Goal: Task Accomplishment & Management: Manage account settings

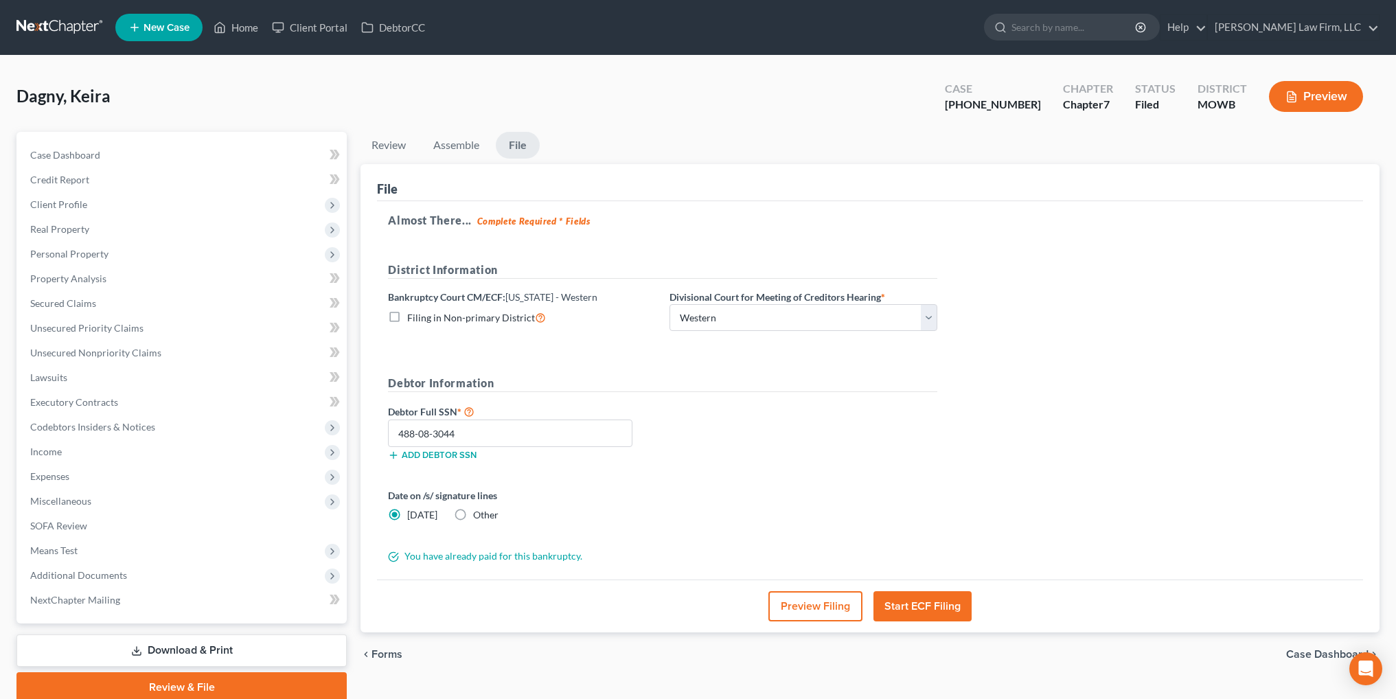
select select "4"
click at [251, 25] on link "Home" at bounding box center [236, 27] width 58 height 25
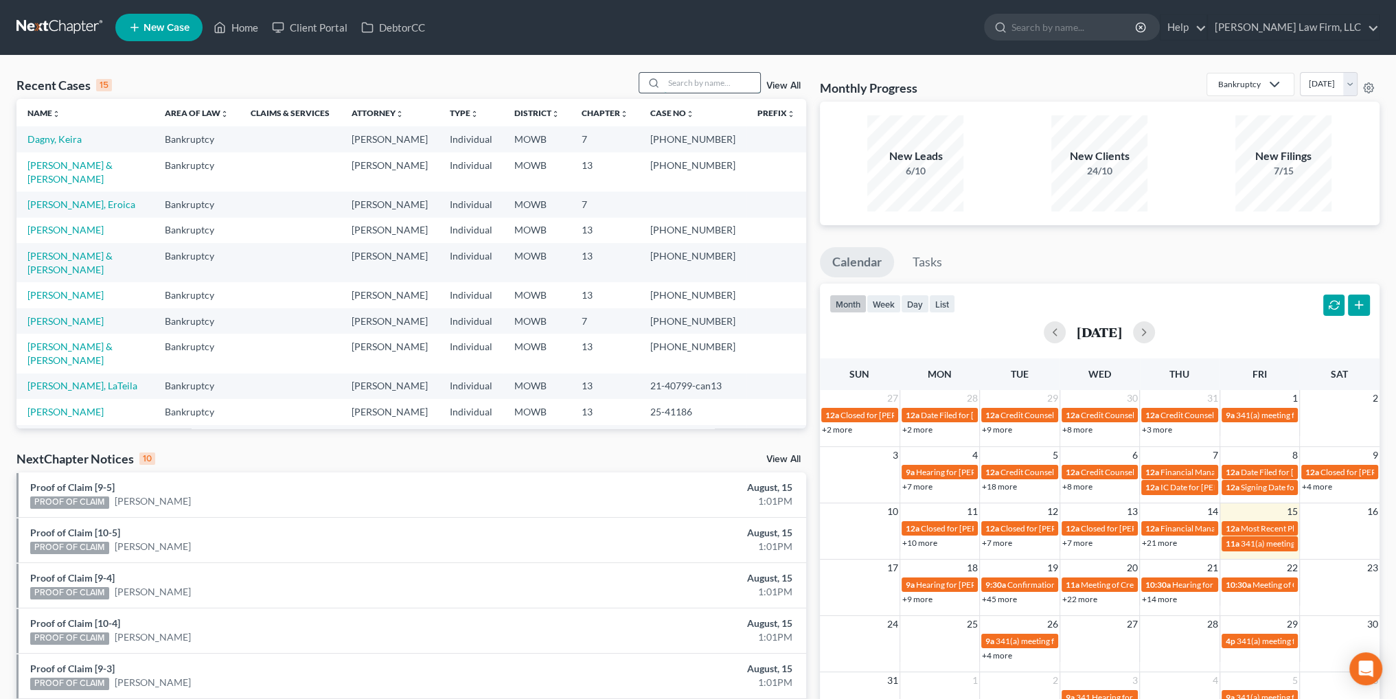
click at [735, 81] on input "search" at bounding box center [712, 83] width 96 height 20
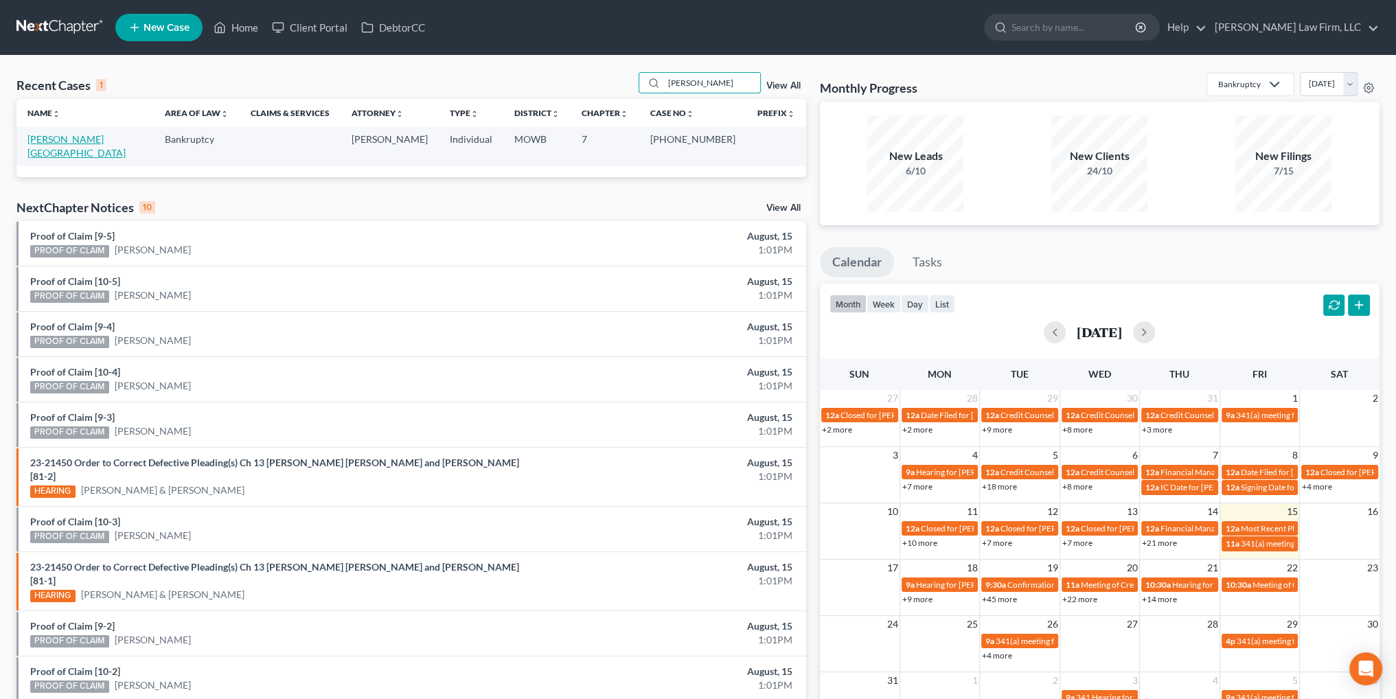
type input "[PERSON_NAME]"
click at [64, 135] on link "[PERSON_NAME][GEOGRAPHIC_DATA]" at bounding box center [76, 145] width 98 height 25
select select "2"
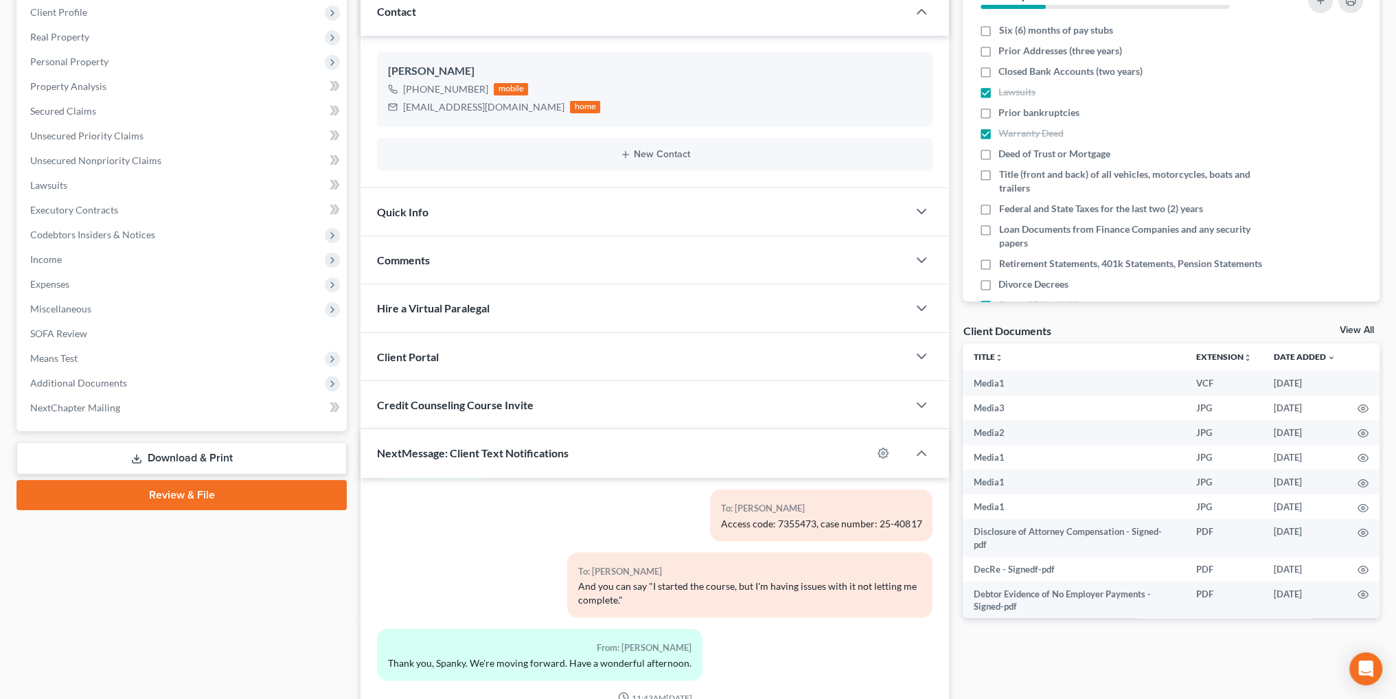
scroll to position [206, 0]
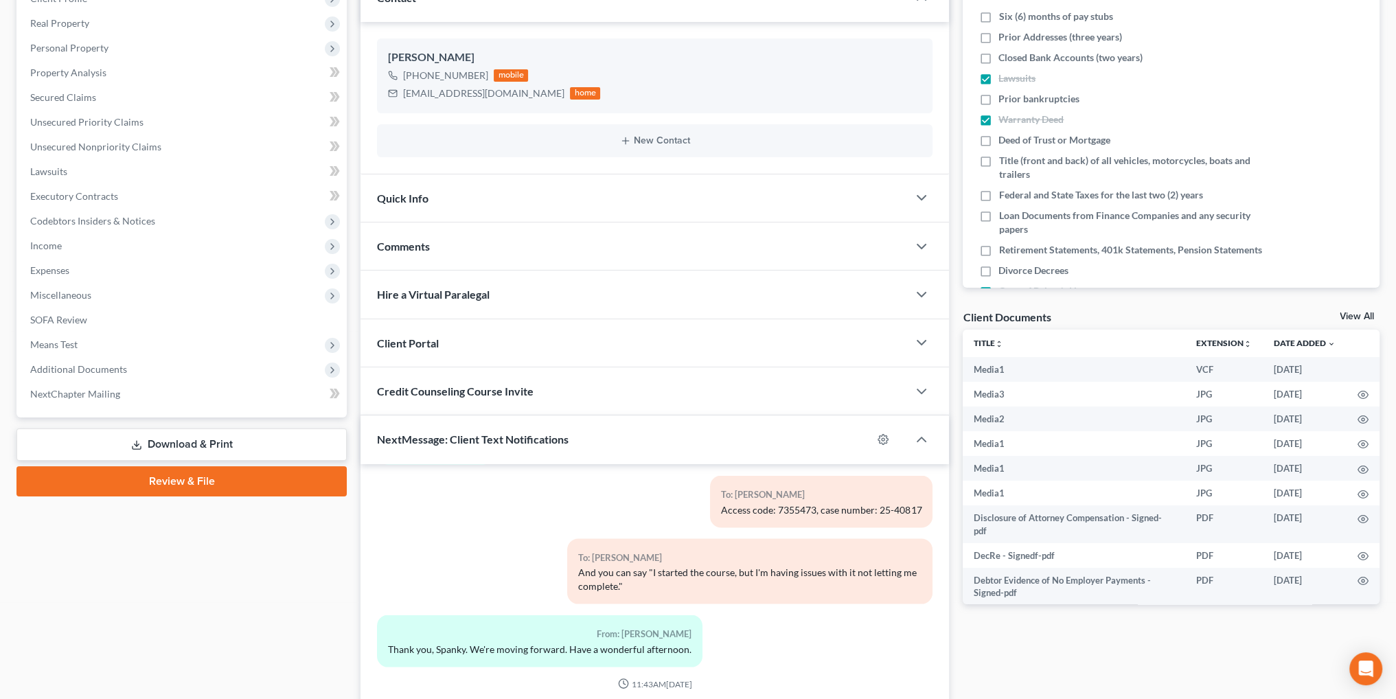
click at [431, 196] on div "Quick Info" at bounding box center [633, 197] width 547 height 47
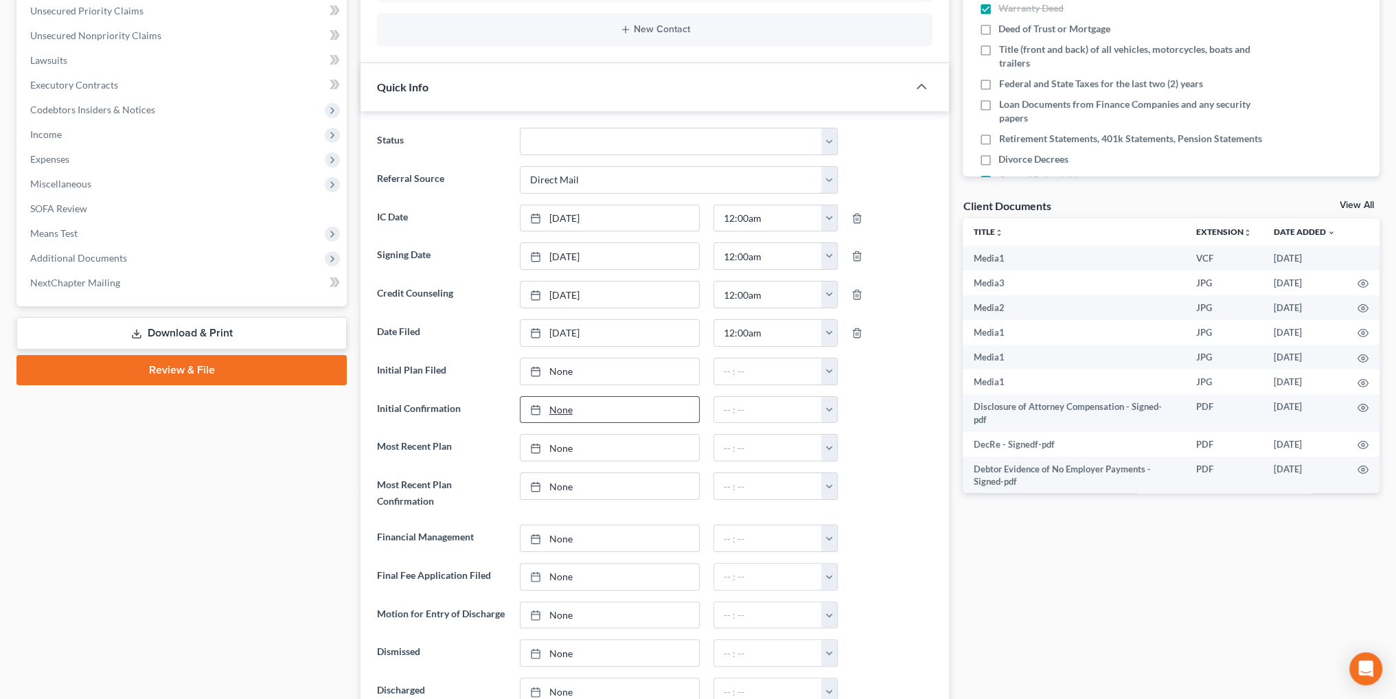
scroll to position [343, 0]
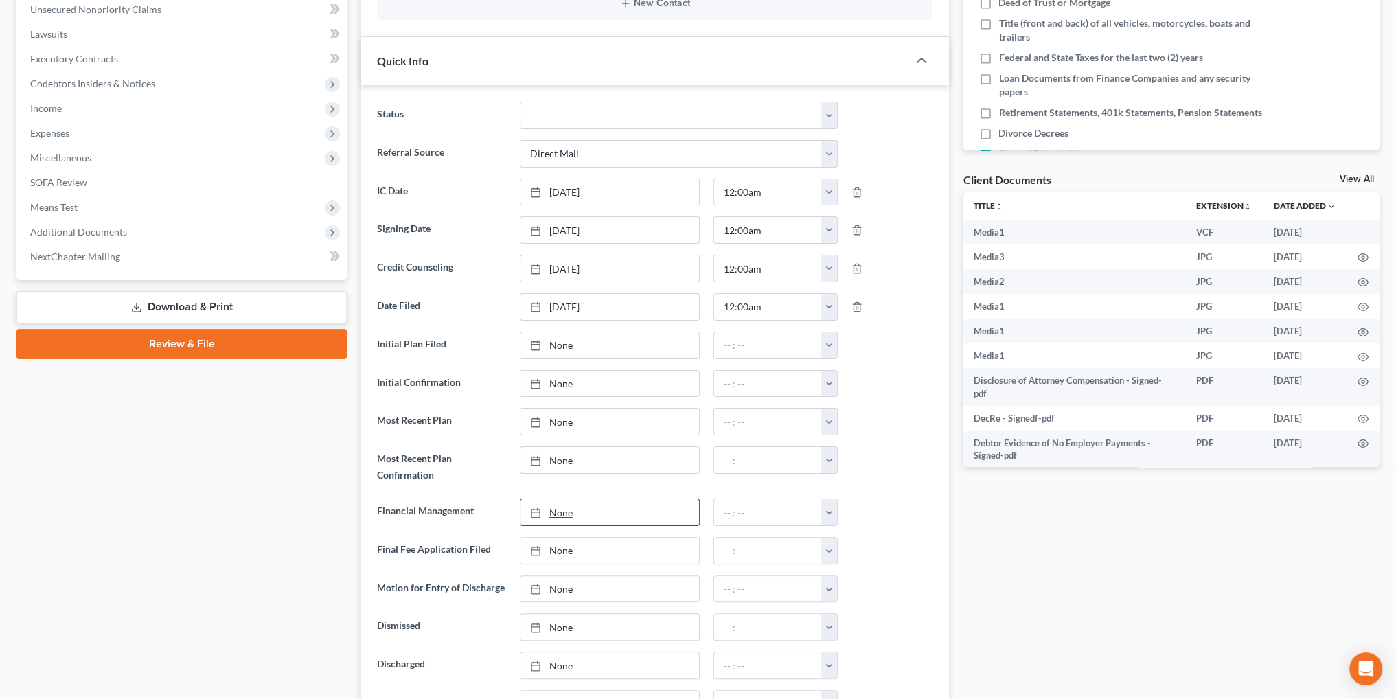
click at [544, 507] on div at bounding box center [539, 513] width 19 height 12
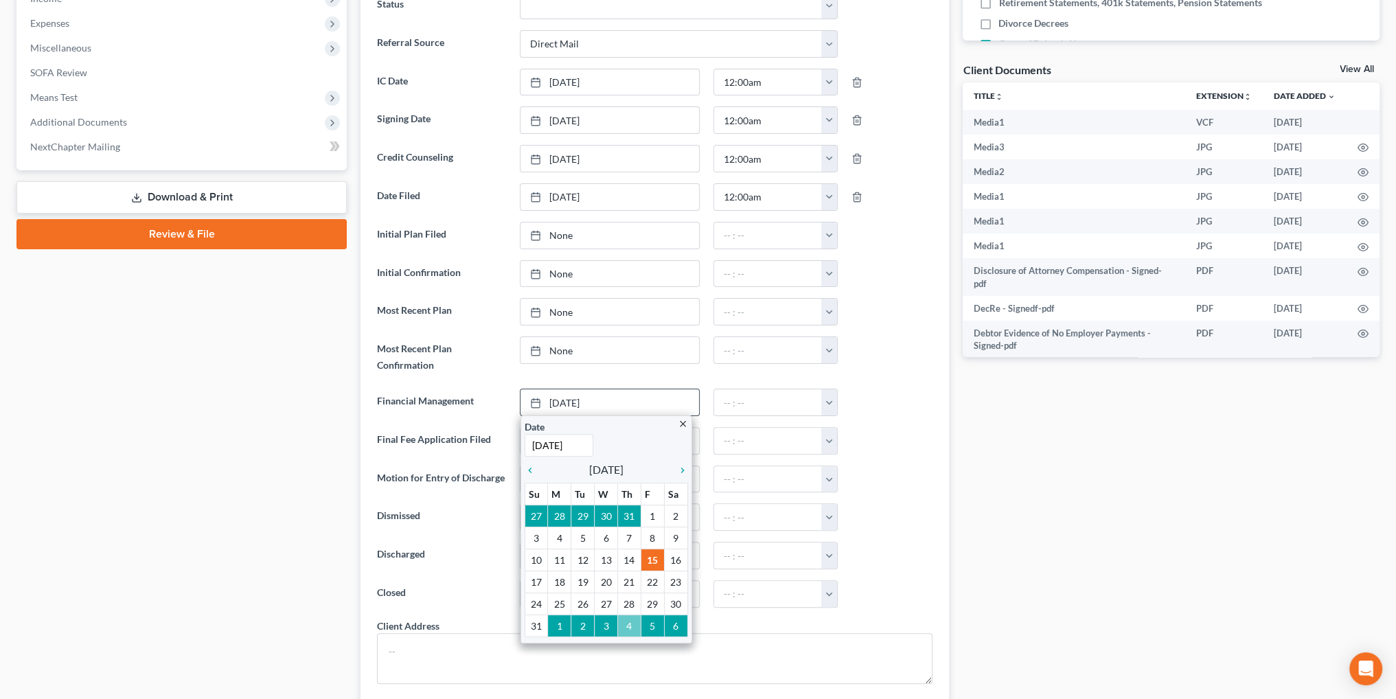
scroll to position [481, 0]
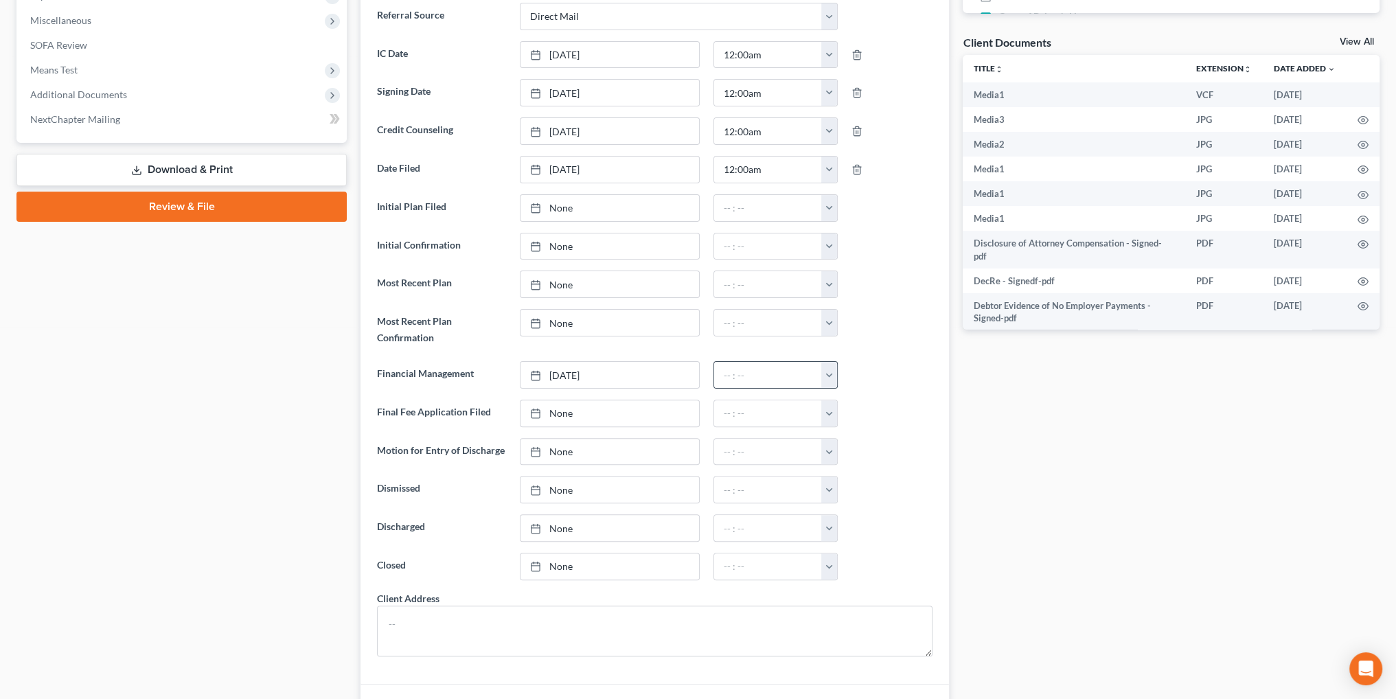
click at [827, 371] on button "button" at bounding box center [829, 375] width 16 height 26
click at [846, 396] on link "12:00am" at bounding box center [860, 404] width 77 height 23
type input "12:00am"
click at [1027, 451] on div "Docs Tasks Events Fees Timer 26% Completed Nothing here yet! Six (6) months of …" at bounding box center [1171, 442] width 431 height 1583
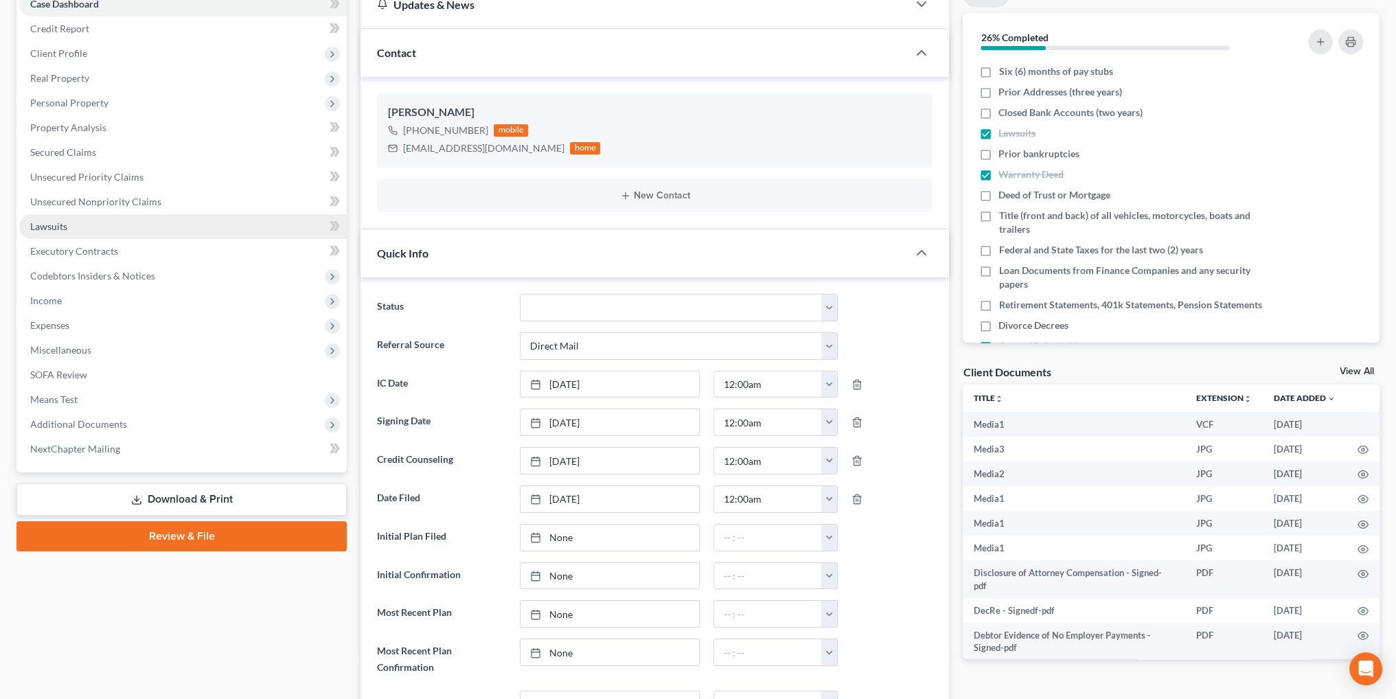
scroll to position [0, 0]
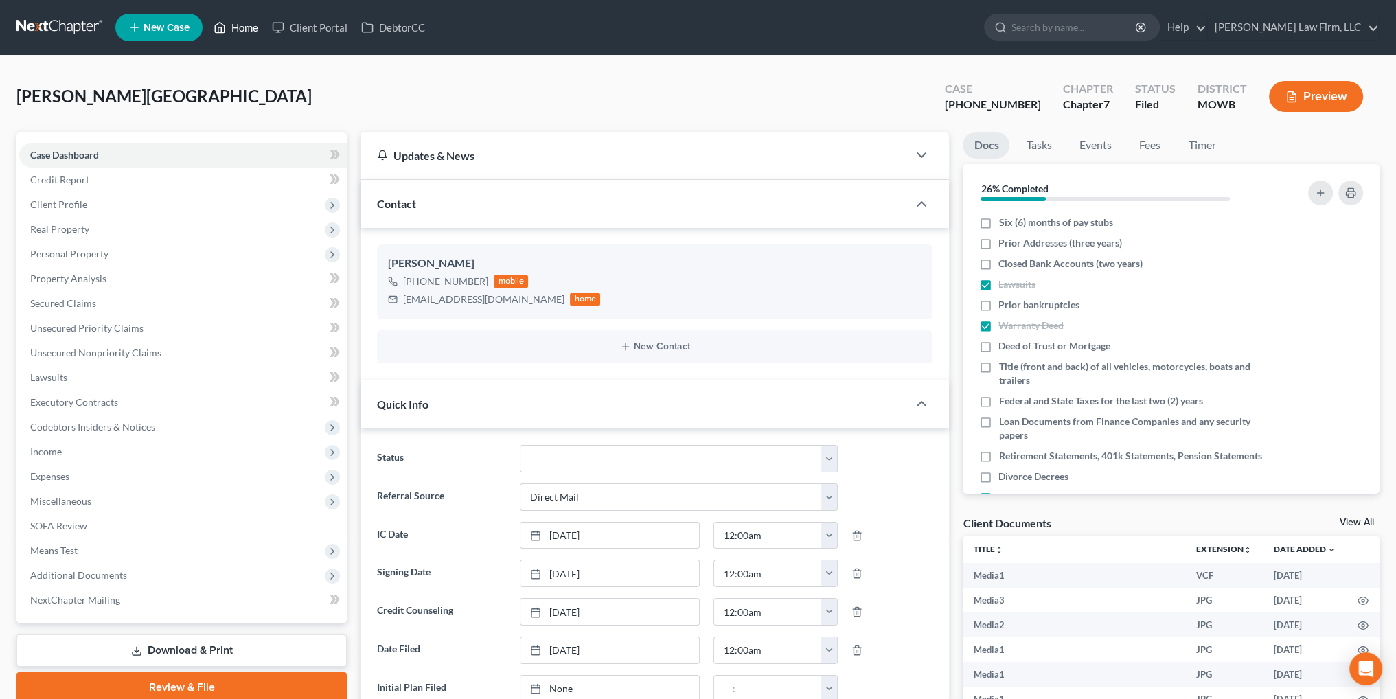
drag, startPoint x: 224, startPoint y: 31, endPoint x: 330, endPoint y: 2, distance: 109.6
click at [224, 31] on icon at bounding box center [220, 27] width 12 height 16
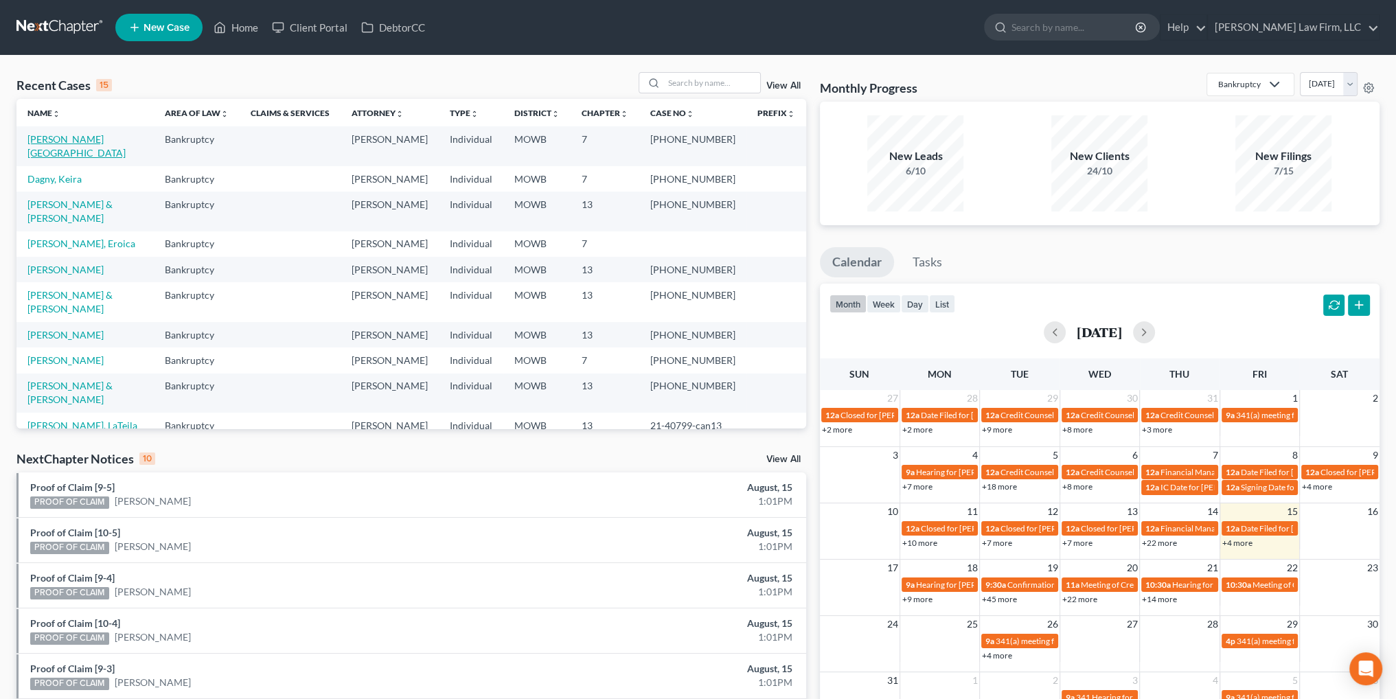
click at [69, 143] on link "[PERSON_NAME][GEOGRAPHIC_DATA]" at bounding box center [76, 145] width 98 height 25
select select "2"
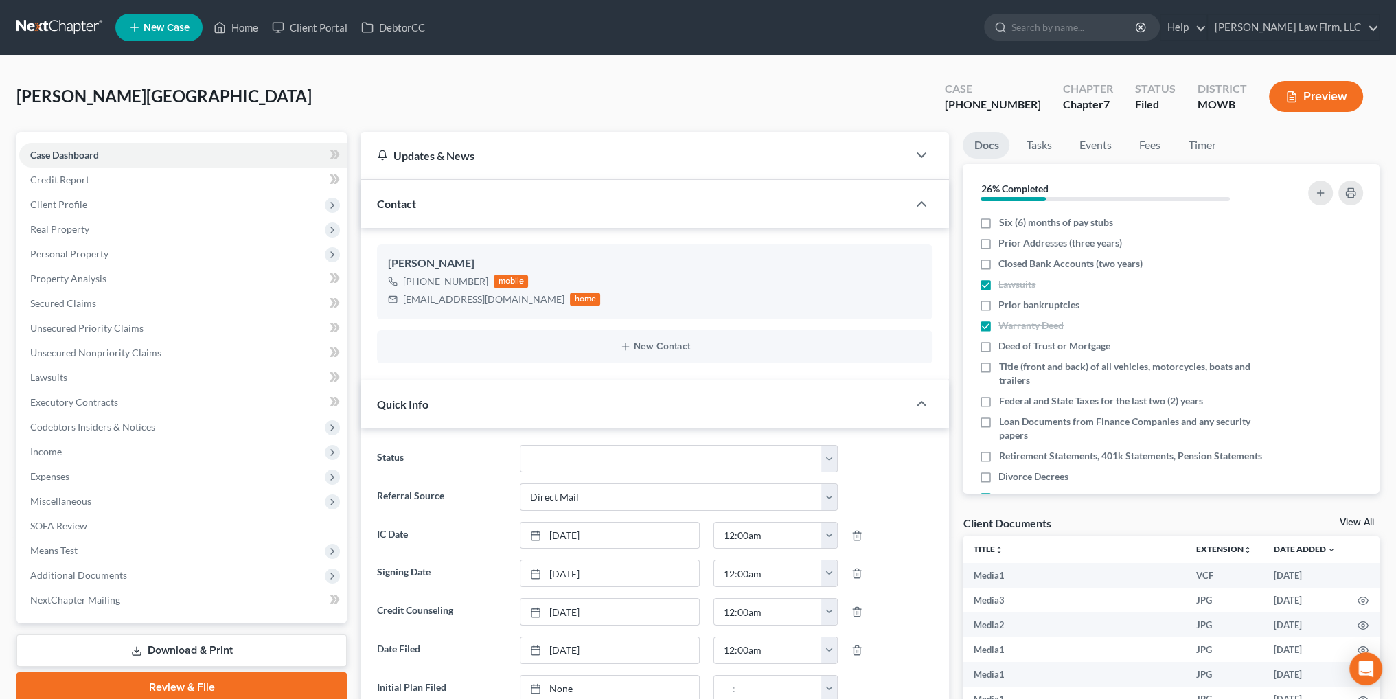
scroll to position [10786, 0]
click at [1044, 137] on link "Tasks" at bounding box center [1038, 145] width 47 height 27
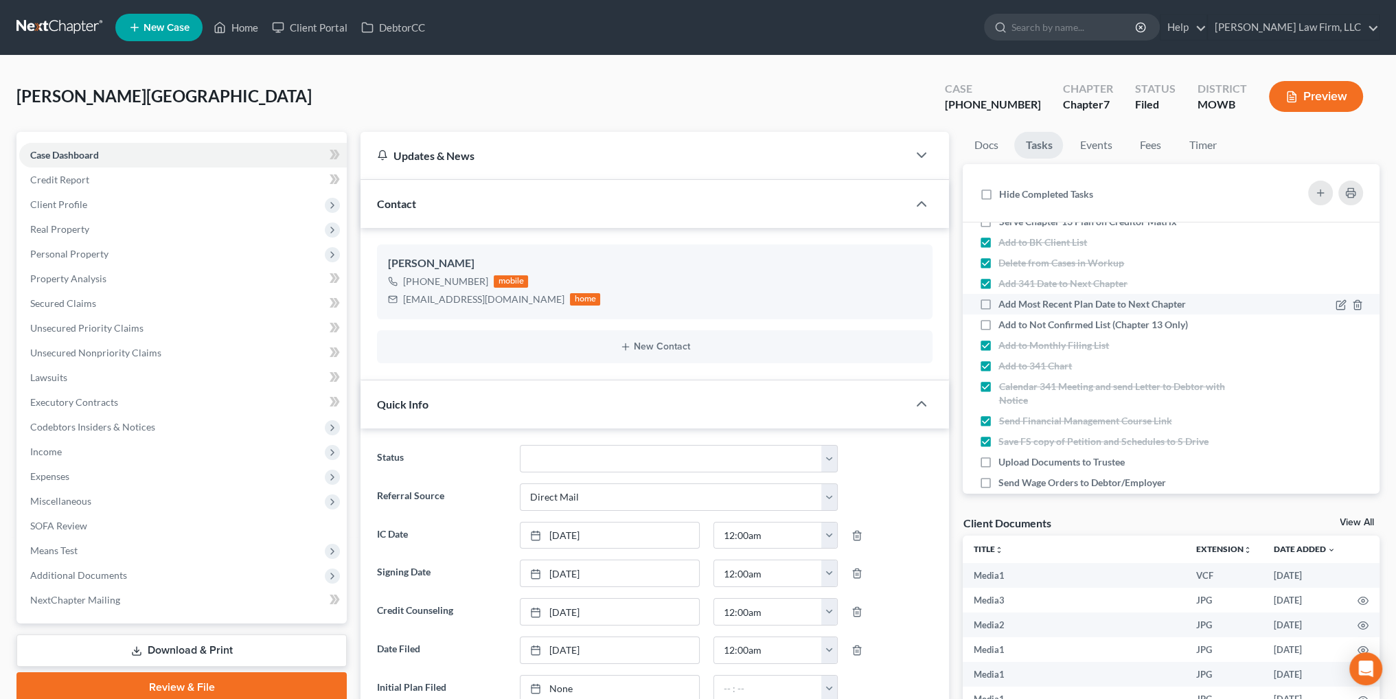
scroll to position [343, 0]
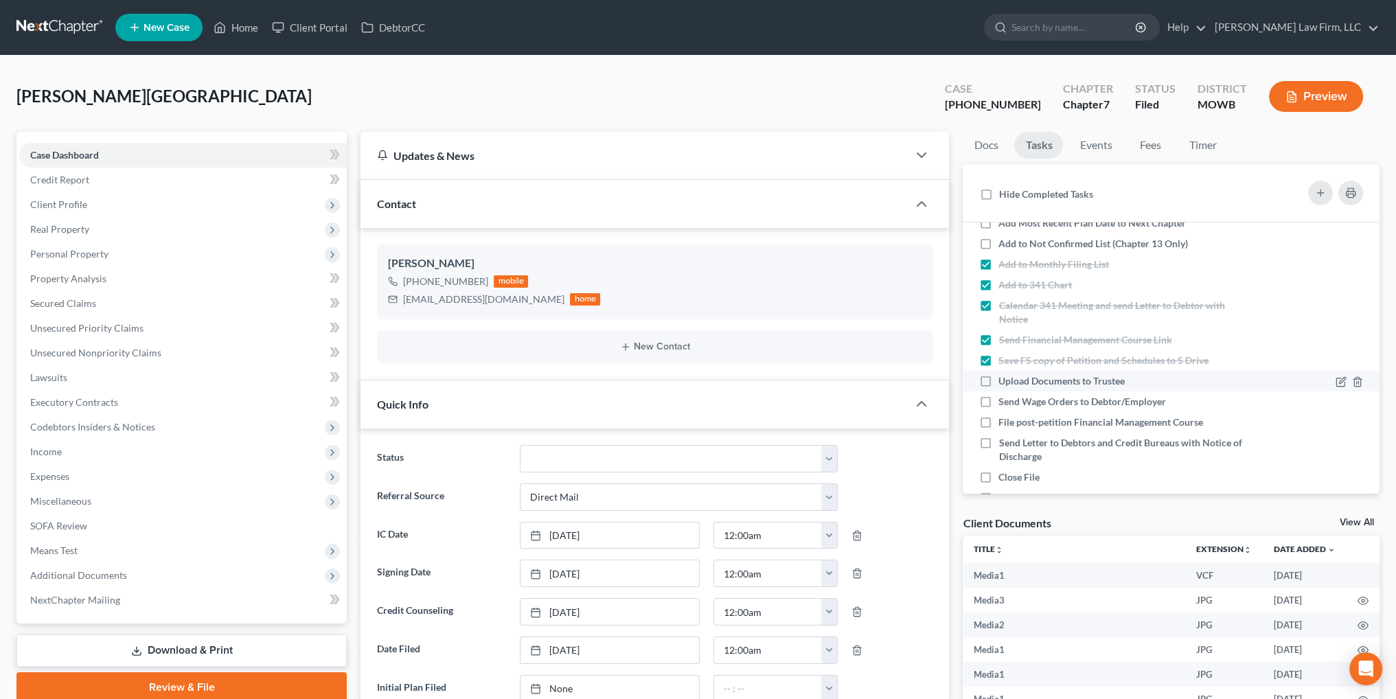
click at [998, 382] on label "Upload Documents to Trustee" at bounding box center [1066, 381] width 137 height 14
click at [1004, 382] on input "Upload Documents to Trustee" at bounding box center [1008, 378] width 9 height 9
checkbox input "true"
click at [998, 415] on label "File post-petition Financial Management Course" at bounding box center [1106, 422] width 216 height 14
click at [1004, 415] on input "File post-petition Financial Management Course" at bounding box center [1008, 419] width 9 height 9
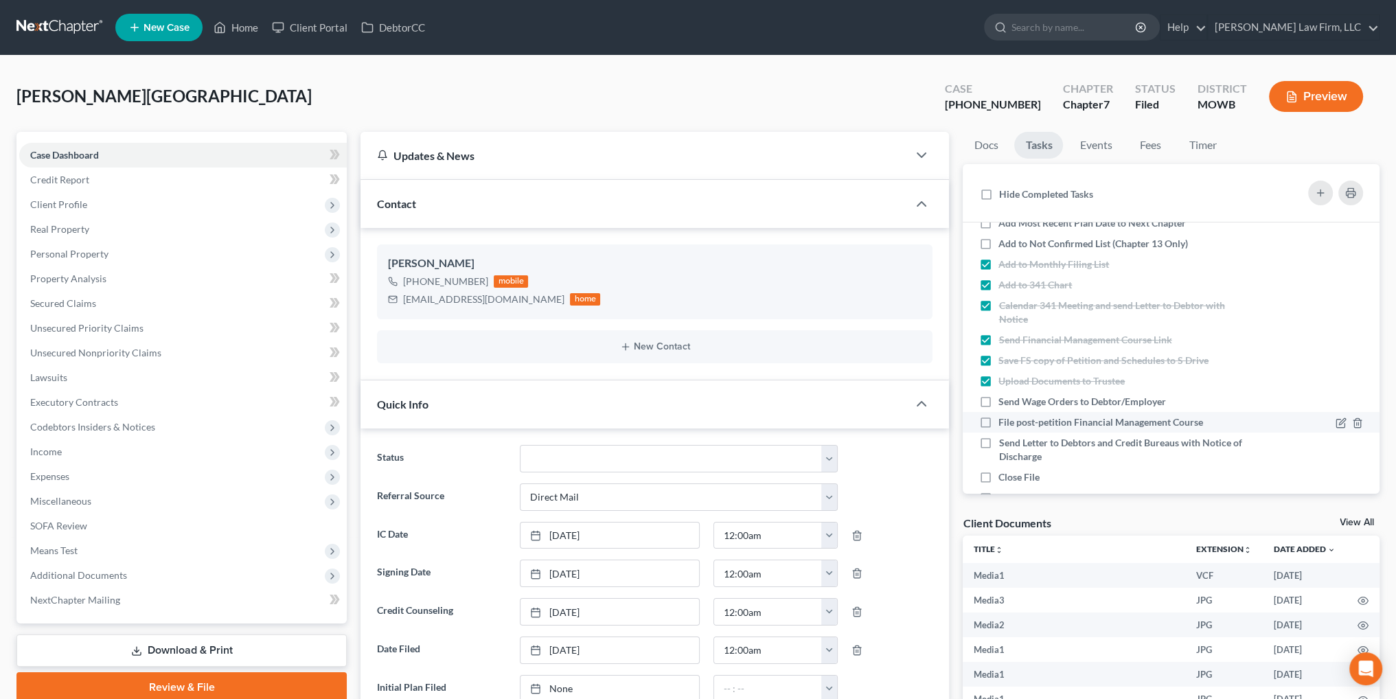
checkbox input "true"
click at [242, 30] on link "Home" at bounding box center [236, 27] width 58 height 25
